Goal: Find contact information: Find contact information

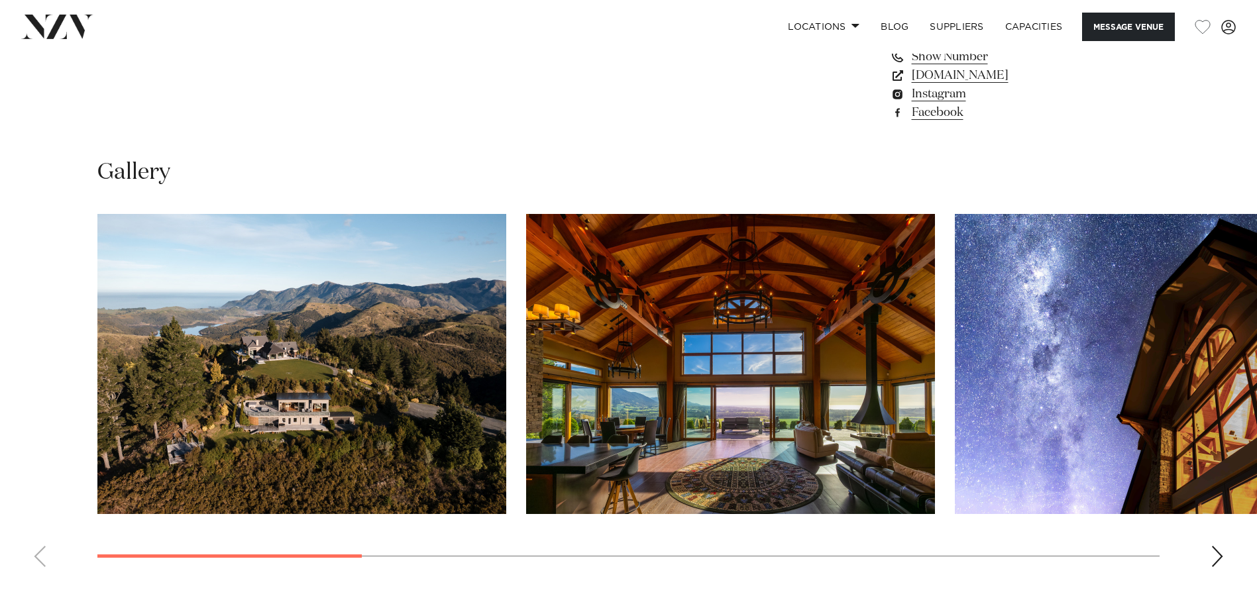
scroll to position [1392, 0]
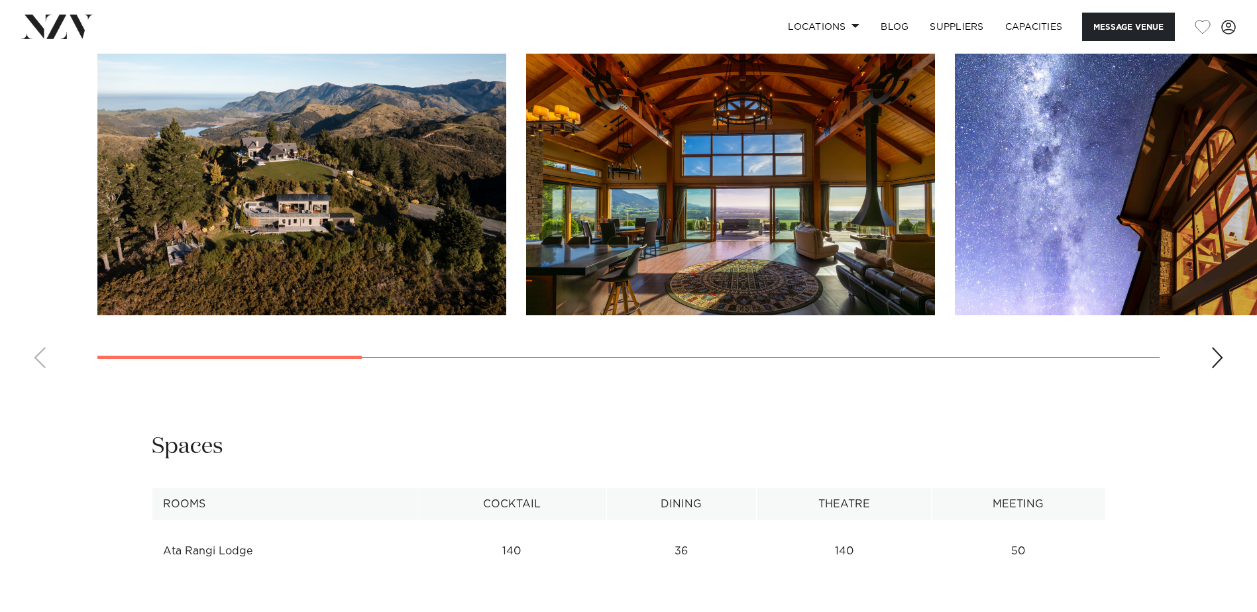
click at [1219, 359] on div "Next slide" at bounding box center [1217, 357] width 13 height 21
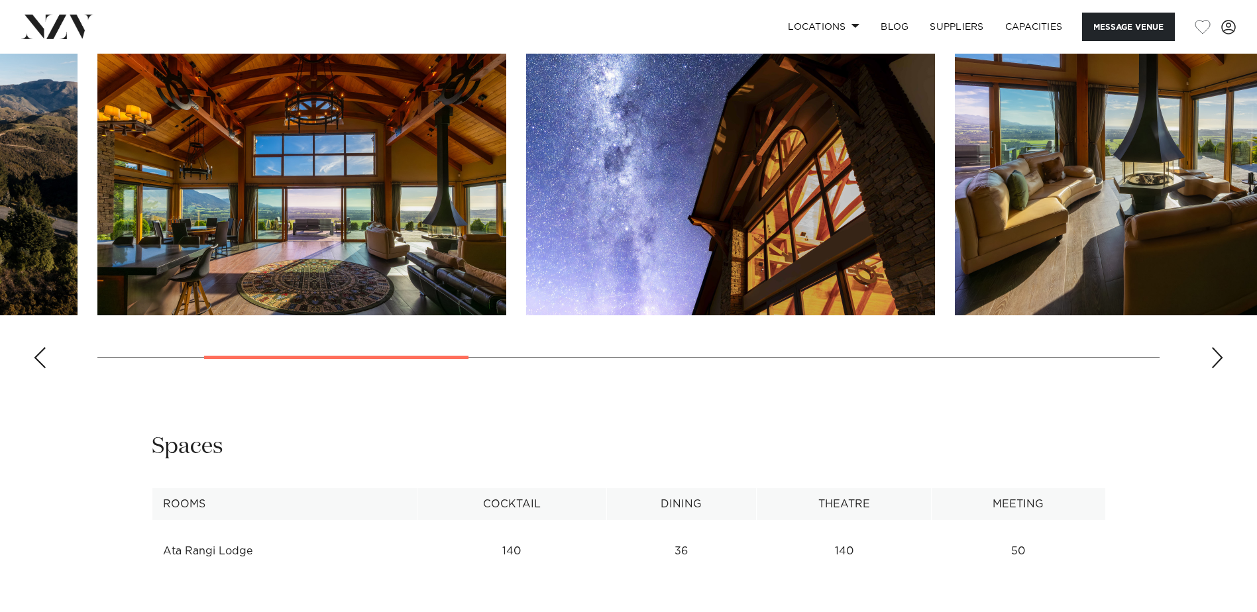
click at [1219, 359] on div "Next slide" at bounding box center [1217, 357] width 13 height 21
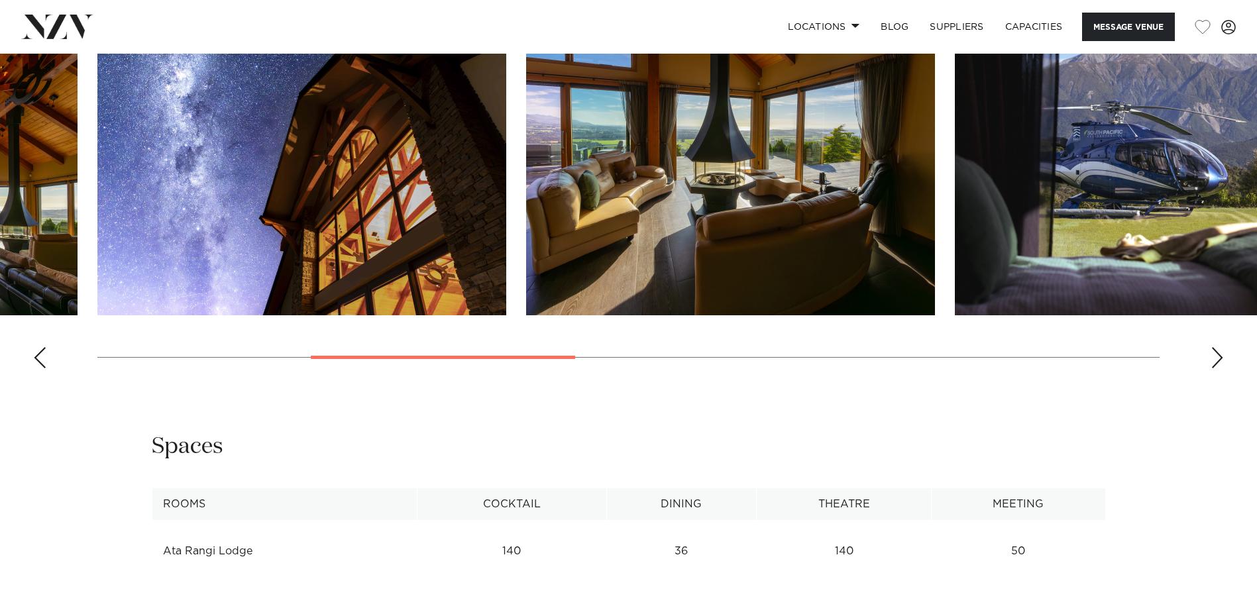
click at [1219, 359] on div "Next slide" at bounding box center [1217, 357] width 13 height 21
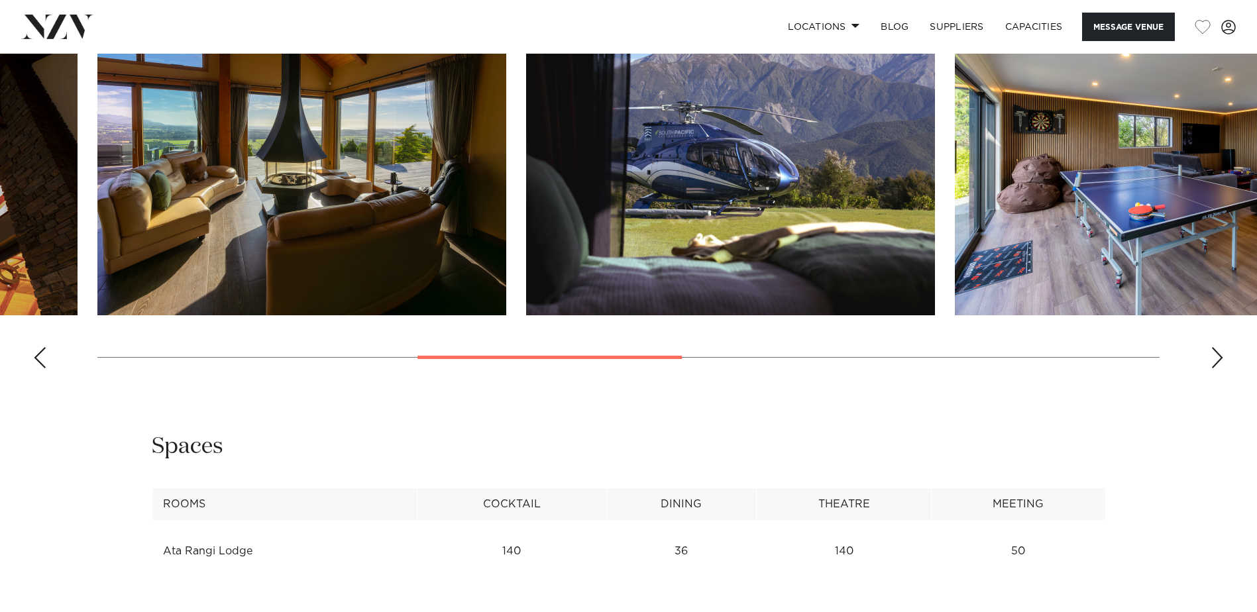
click at [1219, 359] on div "Next slide" at bounding box center [1217, 357] width 13 height 21
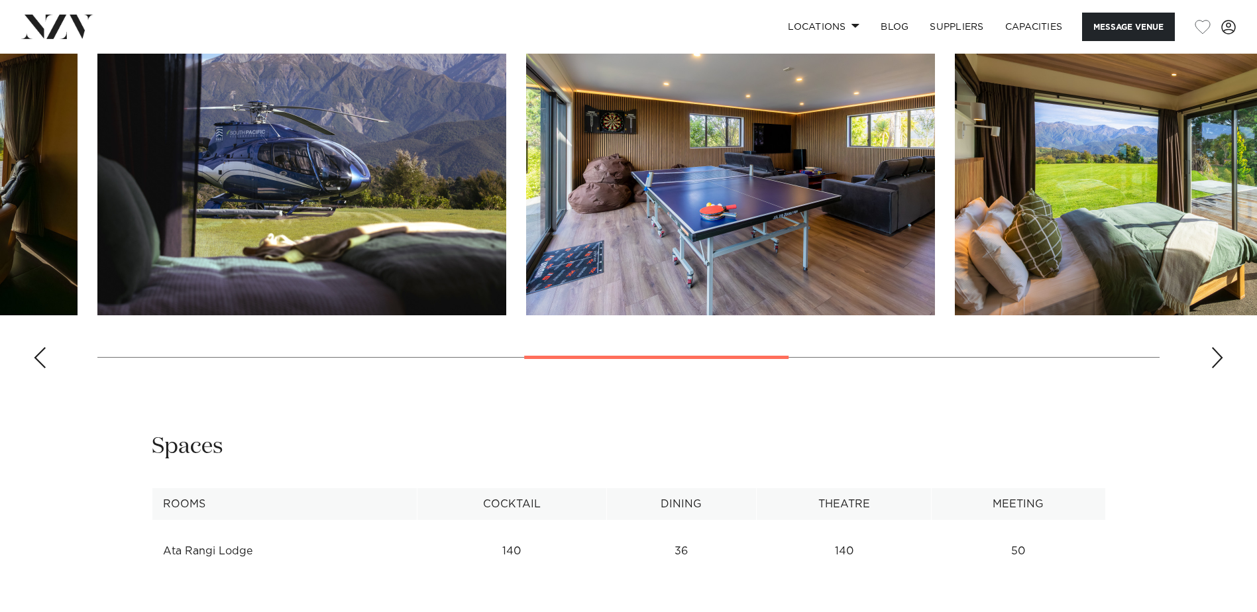
click at [1219, 359] on div "Next slide" at bounding box center [1217, 357] width 13 height 21
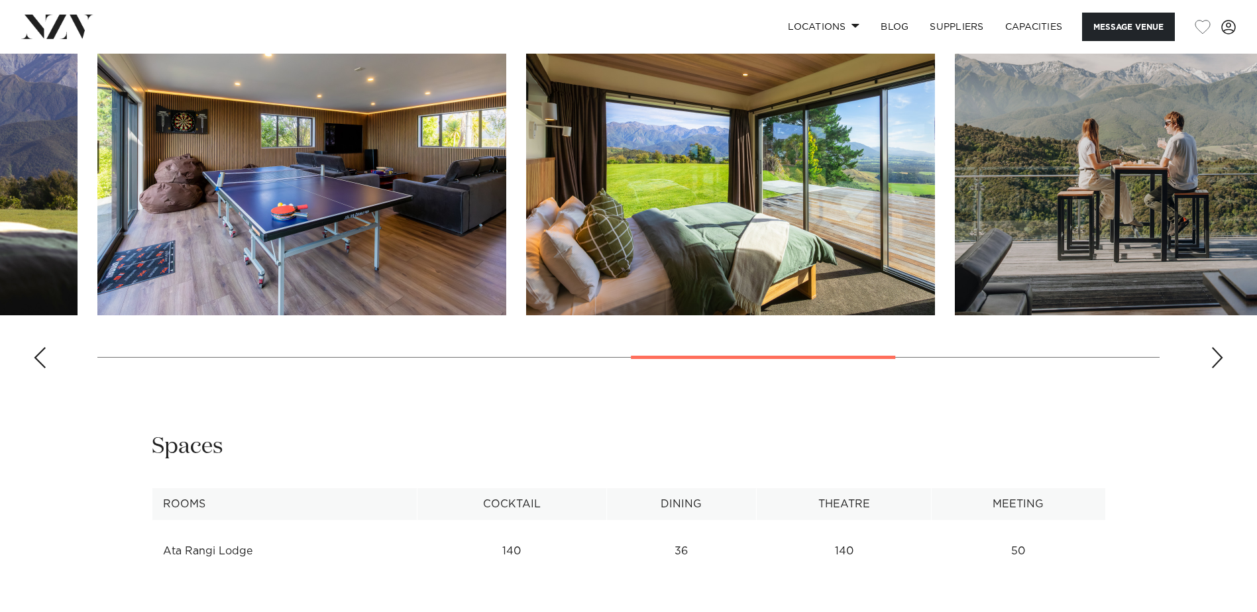
click at [1219, 359] on div "Next slide" at bounding box center [1217, 357] width 13 height 21
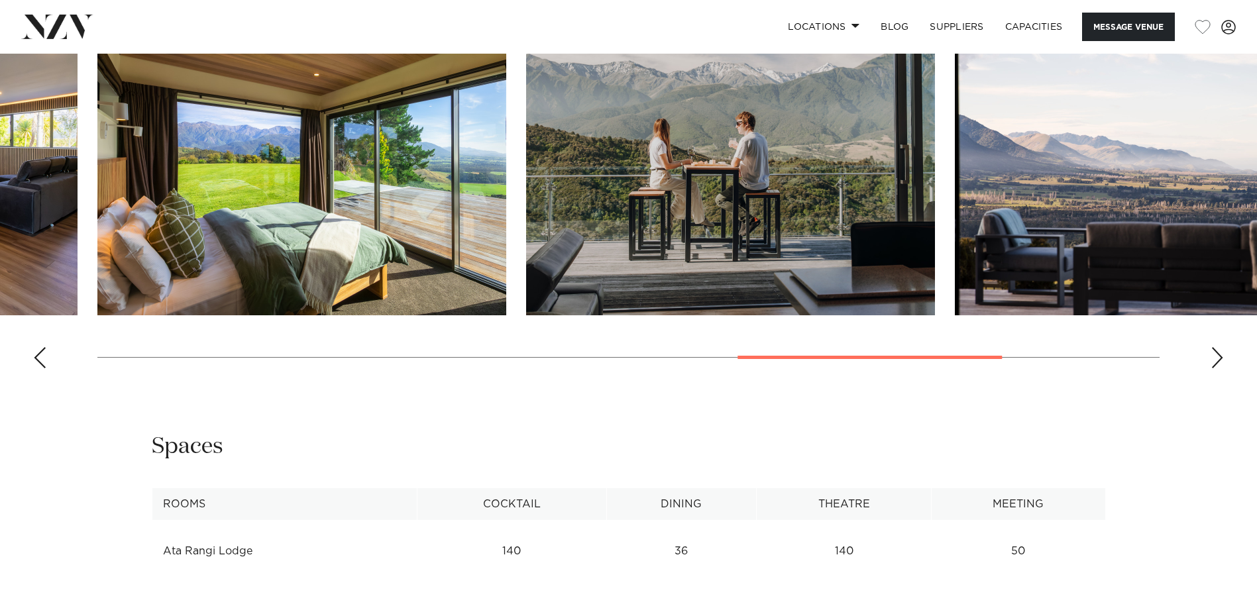
click at [1219, 359] on div "Next slide" at bounding box center [1217, 357] width 13 height 21
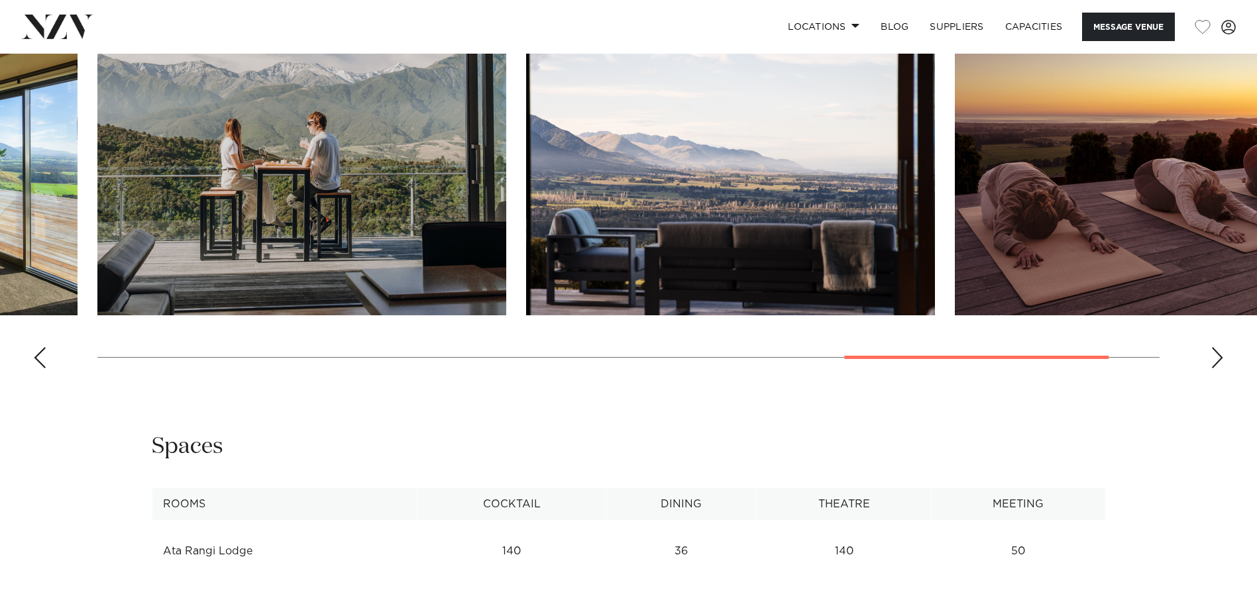
click at [1219, 359] on div "Next slide" at bounding box center [1217, 357] width 13 height 21
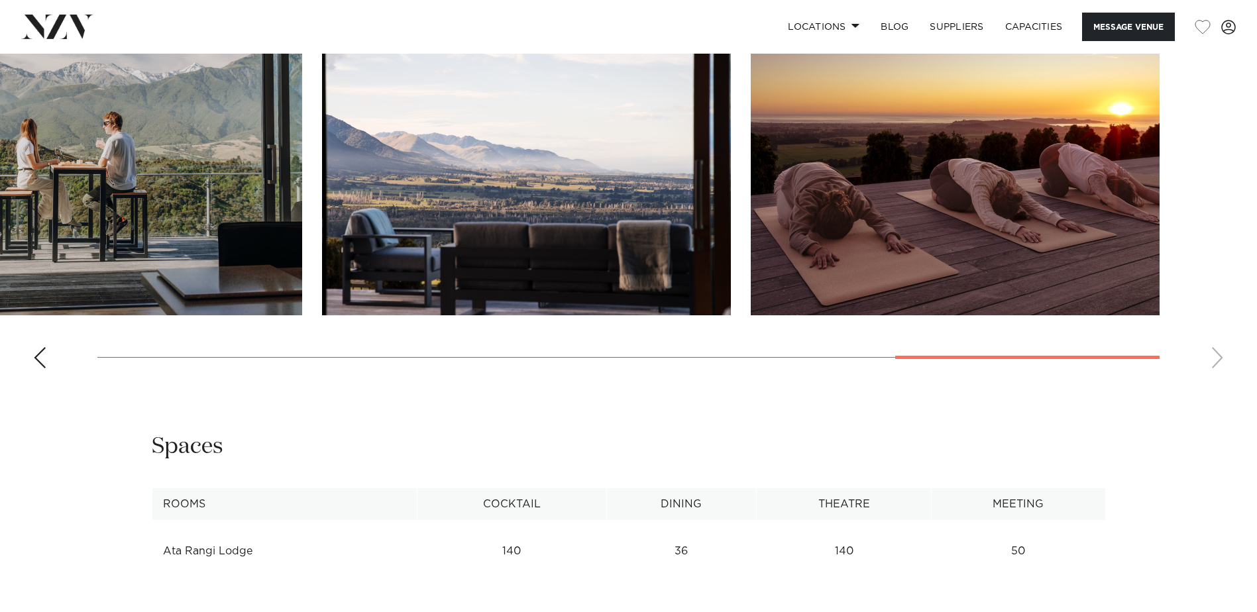
click at [1219, 359] on swiper-container at bounding box center [628, 197] width 1257 height 364
click at [1219, 355] on swiper-container at bounding box center [628, 197] width 1257 height 364
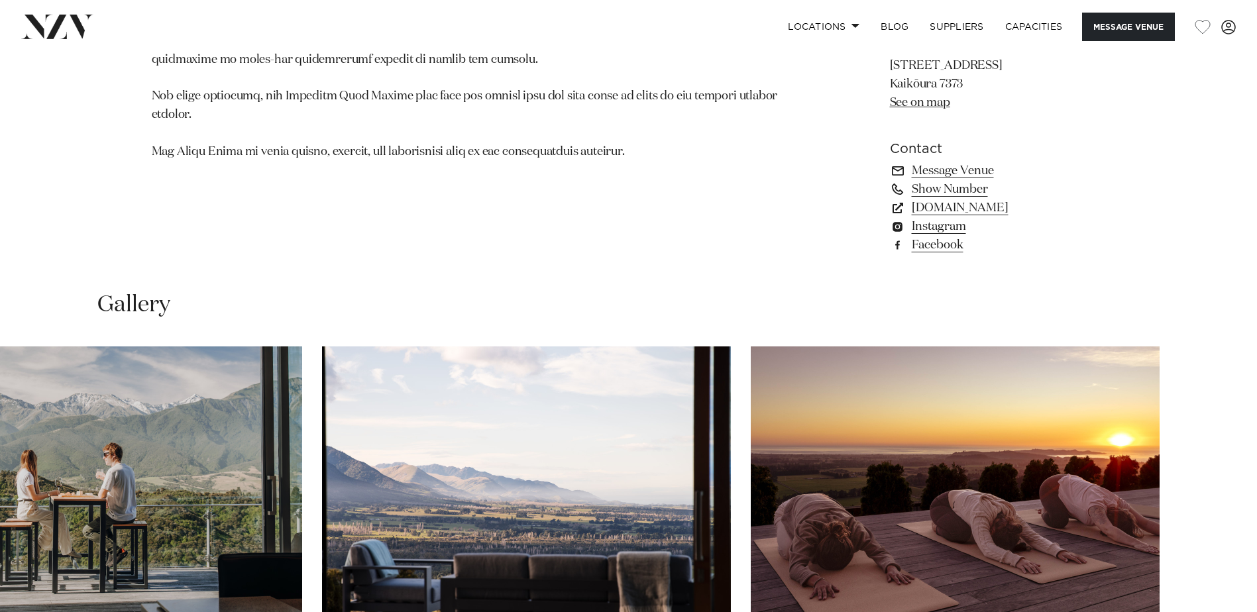
scroll to position [1325, 0]
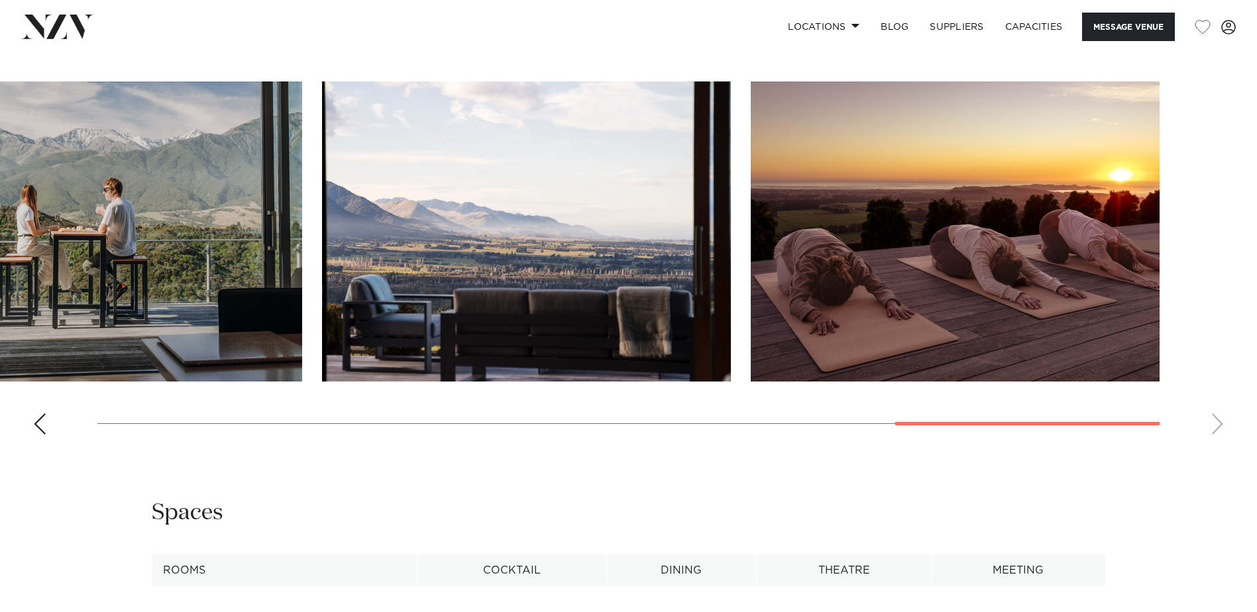
click at [1191, 431] on swiper-container at bounding box center [628, 264] width 1257 height 364
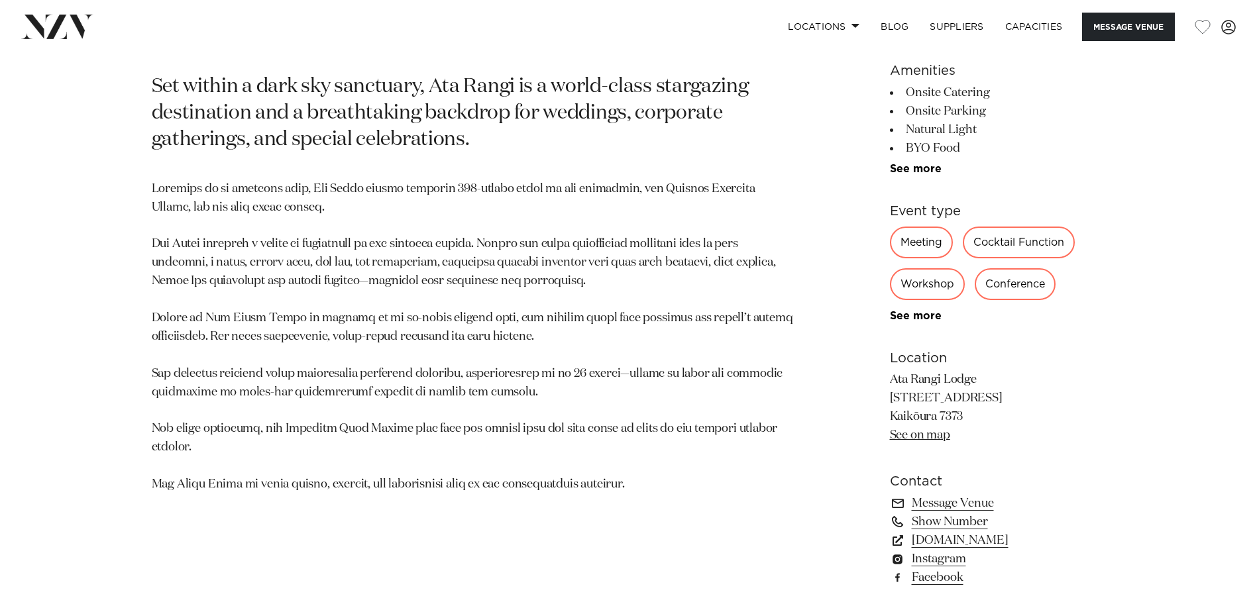
scroll to position [729, 0]
click at [964, 542] on link "[DOMAIN_NAME]" at bounding box center [998, 539] width 216 height 19
